Goal: Task Accomplishment & Management: Use online tool/utility

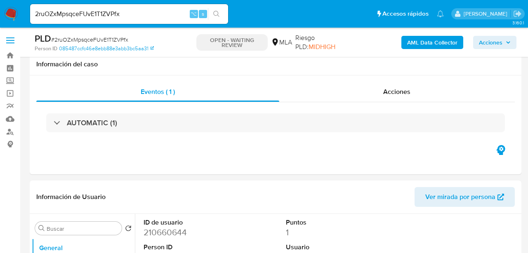
select select "10"
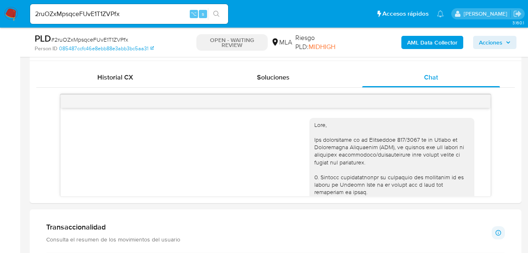
scroll to position [879, 0]
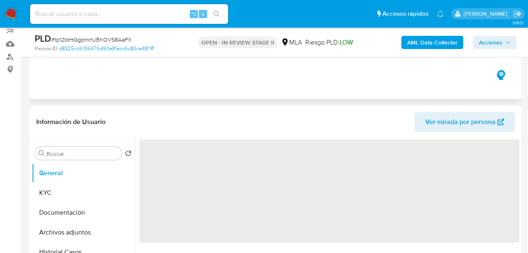
select select "10"
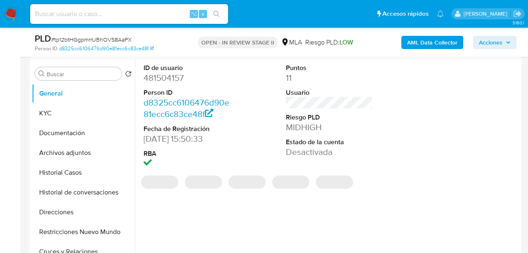
scroll to position [158, 0]
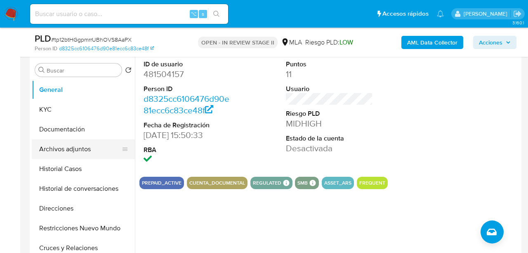
click at [64, 148] on button "Archivos adjuntos" at bounding box center [80, 149] width 97 height 20
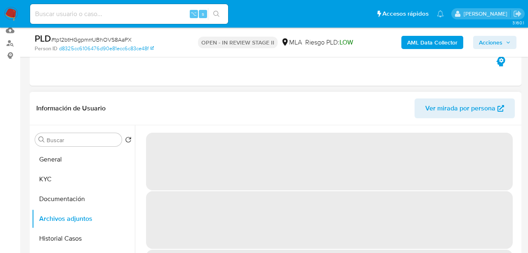
scroll to position [0, 0]
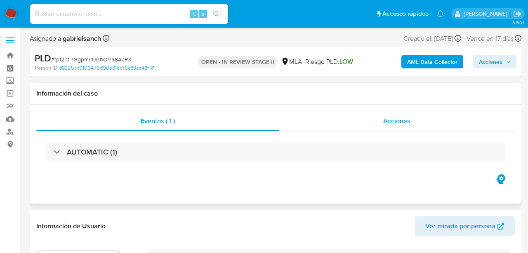
click at [377, 125] on div "Acciones" at bounding box center [397, 121] width 236 height 20
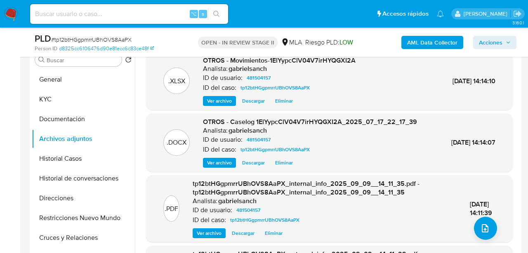
click at [233, 99] on button "Ver archivo" at bounding box center [219, 101] width 33 height 10
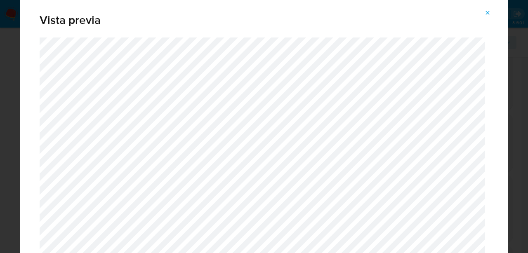
click at [490, 13] on icon "Attachment preview" at bounding box center [487, 12] width 7 height 7
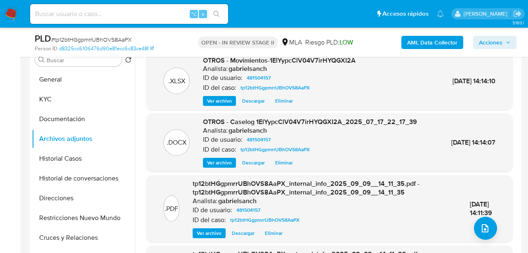
click at [230, 167] on span "Ver archivo" at bounding box center [219, 163] width 25 height 8
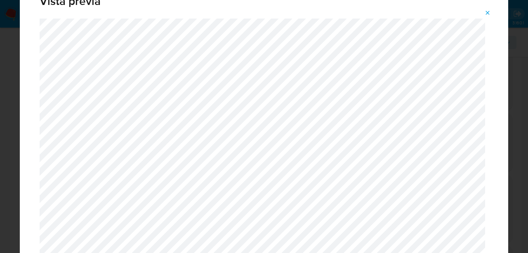
scroll to position [19, 0]
click at [490, 11] on icon "Attachment preview" at bounding box center [487, 12] width 7 height 7
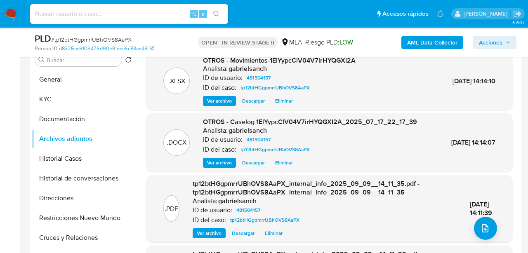
click at [280, 167] on span "Eliminar" at bounding box center [284, 163] width 18 height 8
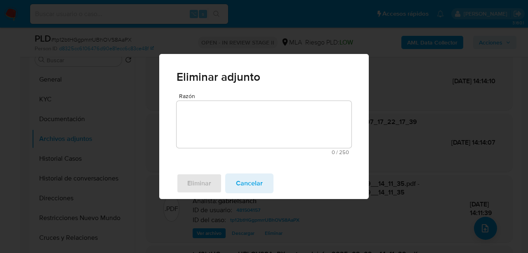
click at [201, 124] on textarea "Razón" at bounding box center [264, 124] width 175 height 47
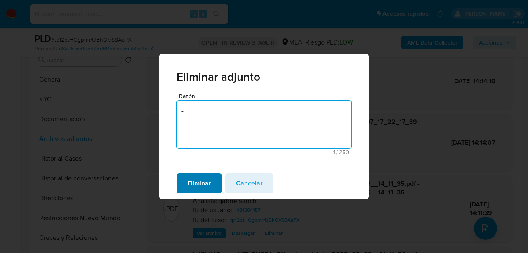
type textarea "-"
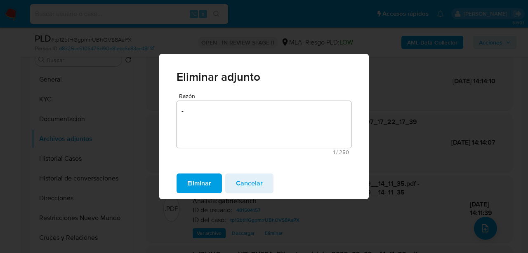
click at [213, 174] on button "Eliminar" at bounding box center [199, 184] width 45 height 20
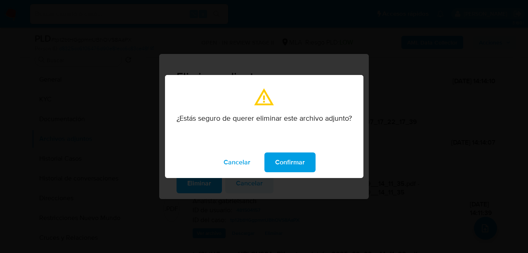
click at [283, 163] on span "Confirmar" at bounding box center [290, 162] width 30 height 18
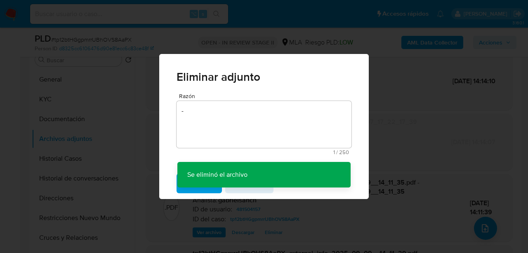
click at [439, 118] on div "Eliminar adjunto Razón - 1 / 250 249 caracteres restantes Se eliminó el archivo…" at bounding box center [264, 126] width 528 height 253
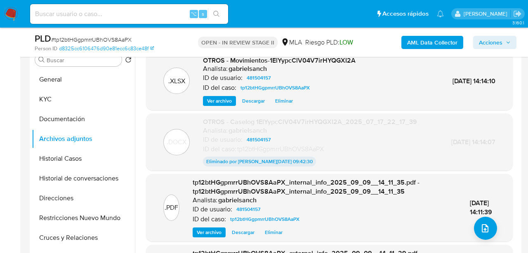
click at [284, 104] on span "Eliminar" at bounding box center [284, 101] width 18 height 8
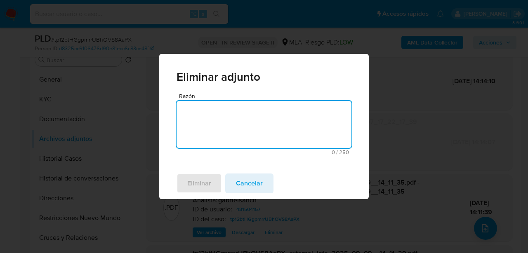
click at [281, 110] on textarea "Razón" at bounding box center [264, 124] width 175 height 47
type textarea "-"
click at [203, 187] on span "Eliminar" at bounding box center [199, 183] width 24 height 18
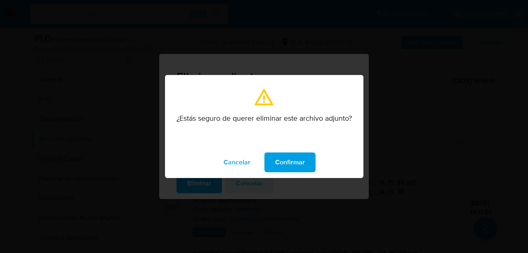
click at [278, 158] on span "Confirmar" at bounding box center [290, 162] width 30 height 18
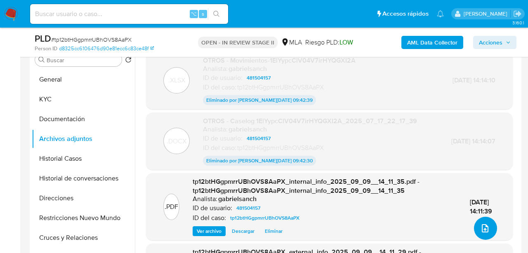
click at [480, 224] on icon "upload-file" at bounding box center [485, 229] width 10 height 10
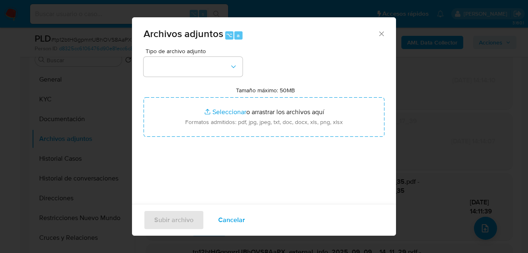
click at [203, 55] on div "Tipo de archivo adjunto" at bounding box center [193, 62] width 99 height 28
click at [200, 66] on button "button" at bounding box center [193, 67] width 99 height 20
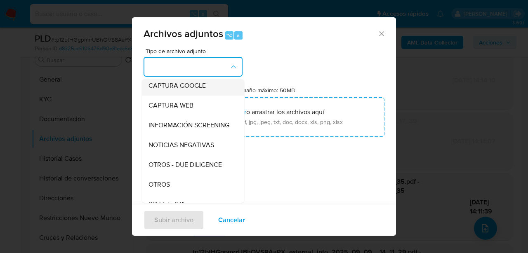
scroll to position [88, 0]
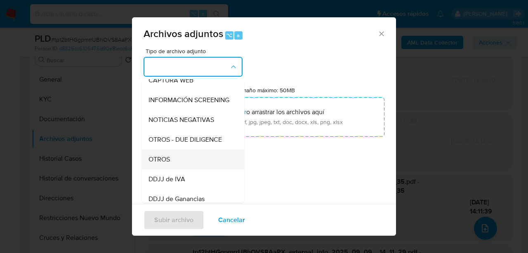
click at [176, 155] on div "OTROS" at bounding box center [191, 160] width 84 height 20
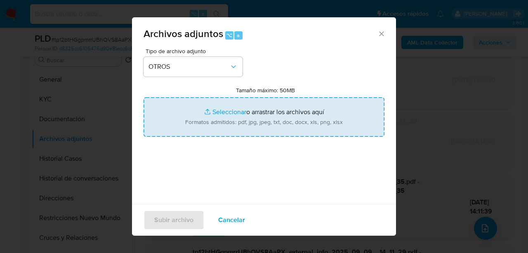
click at [242, 121] on input "Tamaño máximo: 50MB Seleccionar archivos" at bounding box center [264, 117] width 241 height 40
type input "C:\fakepath\Caselog tp12btHGgpmrrUBhOVS8AaPX_2025_07_17_21_50_36.docx"
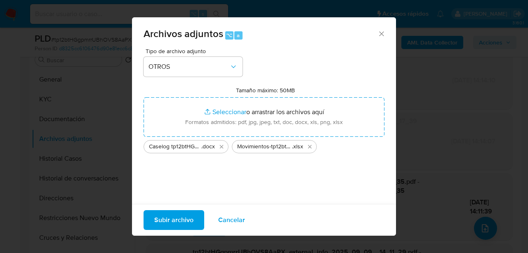
click at [184, 219] on span "Subir archivo" at bounding box center [173, 220] width 39 height 18
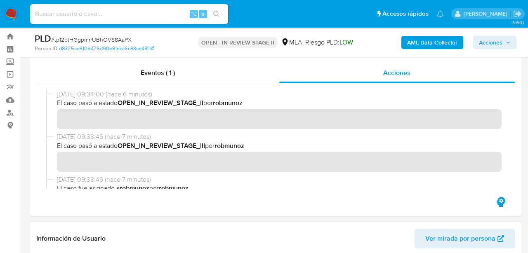
scroll to position [0, 0]
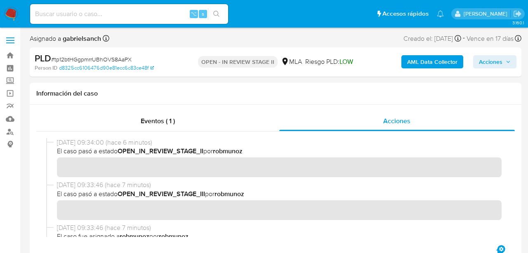
click at [487, 65] on span "Acciones" at bounding box center [491, 61] width 24 height 13
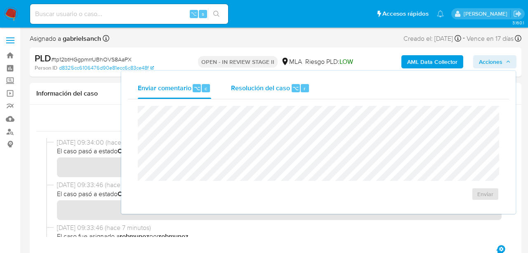
click at [270, 83] on span "Resolución del caso" at bounding box center [260, 87] width 59 height 9
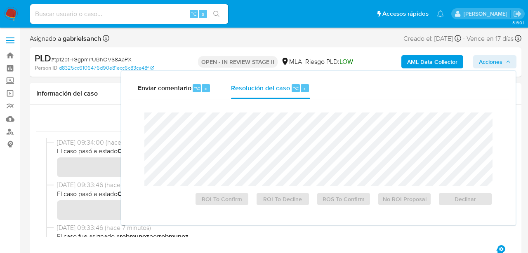
click at [503, 59] on span "Acciones" at bounding box center [495, 62] width 32 height 12
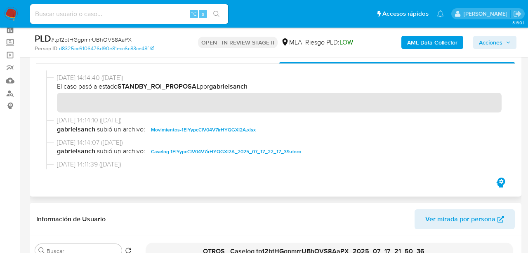
scroll to position [106, 0]
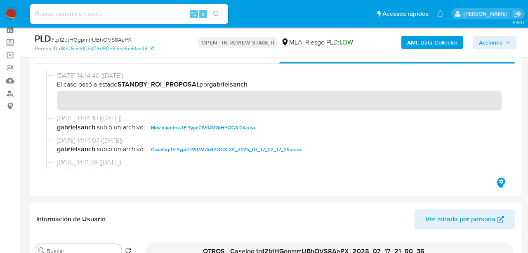
click at [474, 47] on button "Acciones" at bounding box center [494, 42] width 43 height 13
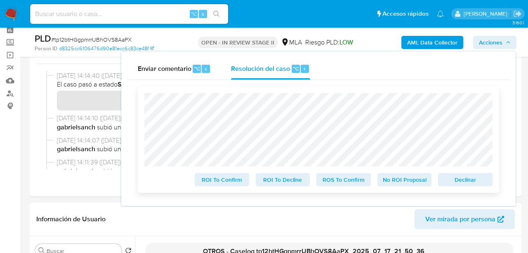
click at [339, 176] on span "ROS To Confirm" at bounding box center [343, 180] width 43 height 12
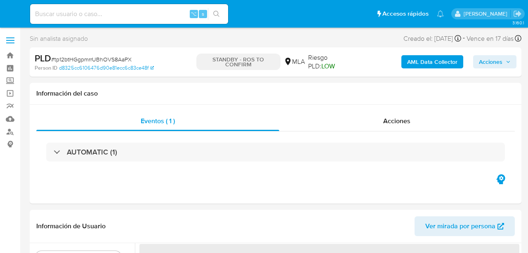
select select "10"
